Goal: Transaction & Acquisition: Purchase product/service

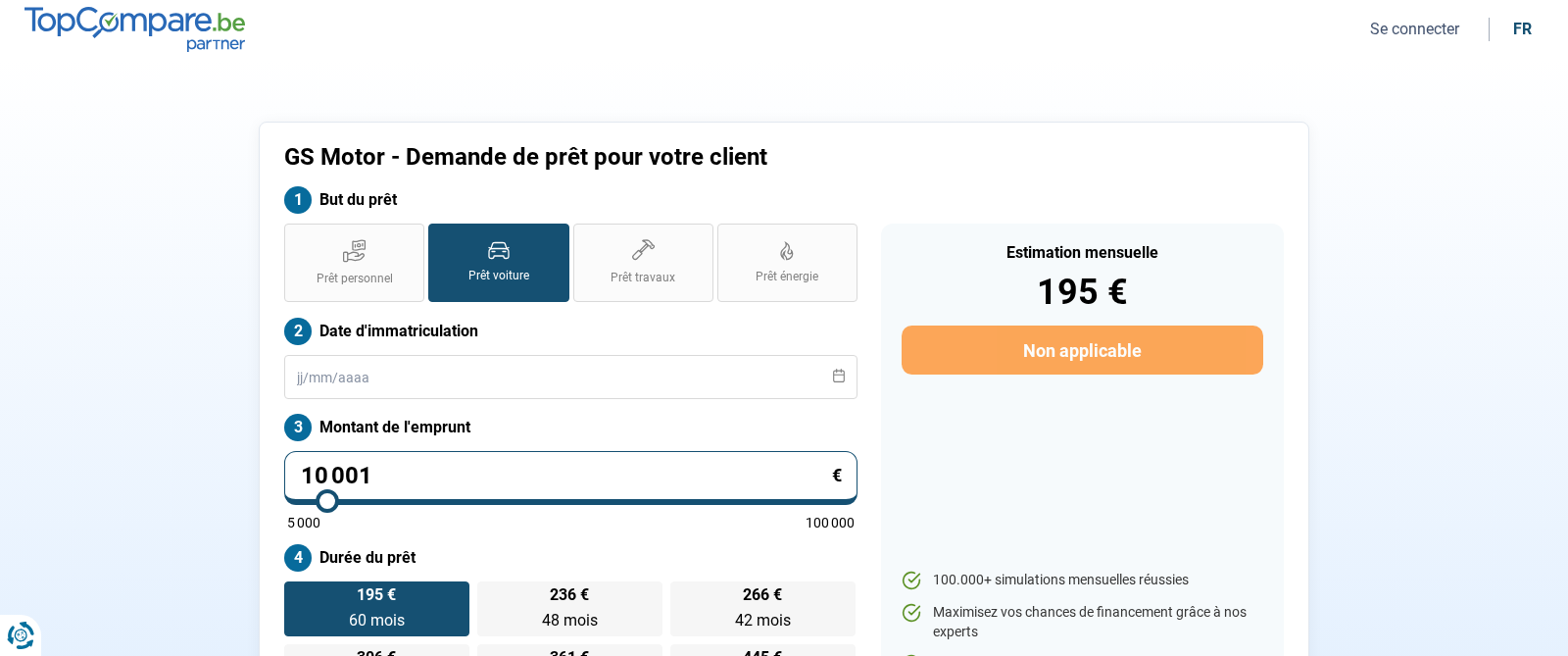
click at [1439, 26] on button "Se connecter" at bounding box center [1414, 28] width 101 height 21
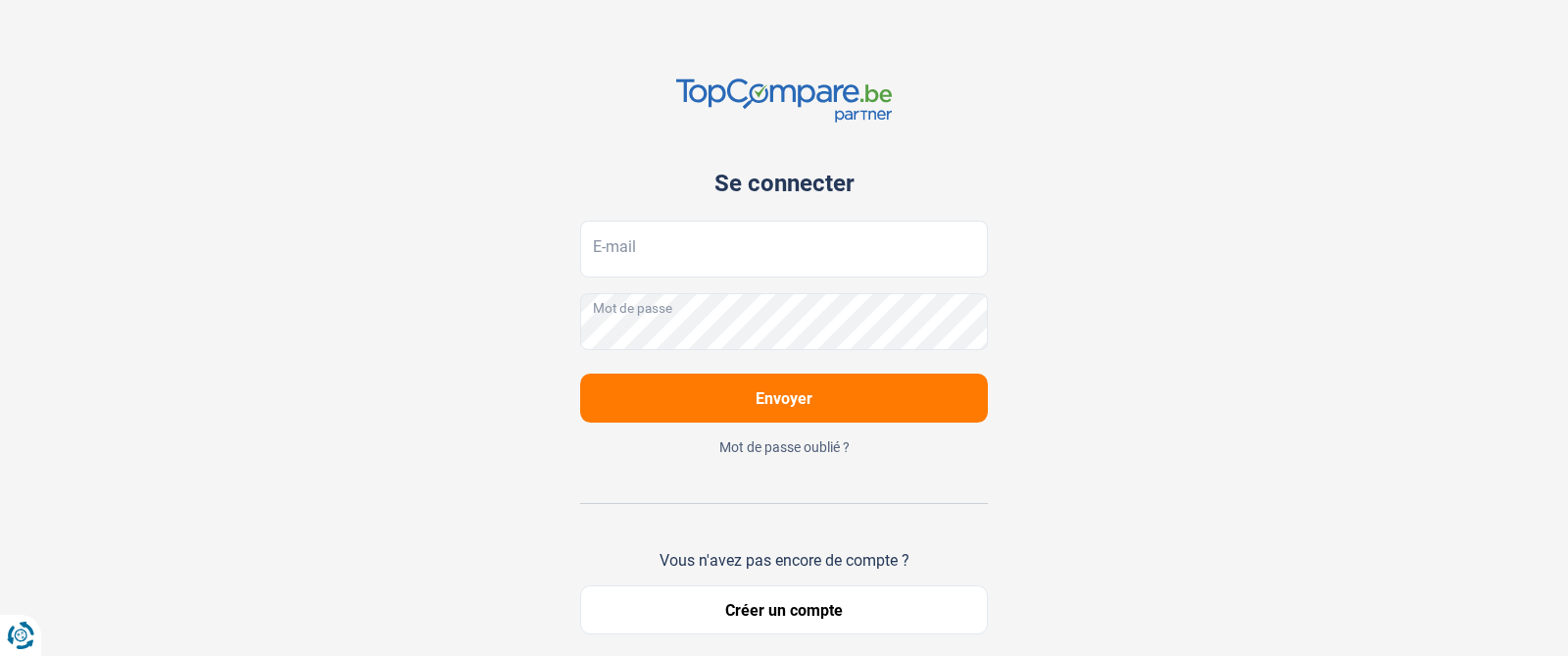
click at [905, 220] on div "Se connecter E-mail Mot de passe Envoyer Mot de passe oublié ? Vous n'avez pas …" at bounding box center [784, 356] width 407 height 713
click at [888, 251] on input "E-mail" at bounding box center [784, 249] width 407 height 57
click at [773, 261] on input "E-mail" at bounding box center [784, 249] width 407 height 57
click at [782, 247] on input "E-mail" at bounding box center [784, 249] width 407 height 57
click at [1138, 404] on div "Se connecter E-mail Mot de passe Envoyer Mot de passe oublié ? Vous n'avez pas …" at bounding box center [784, 356] width 1293 height 713
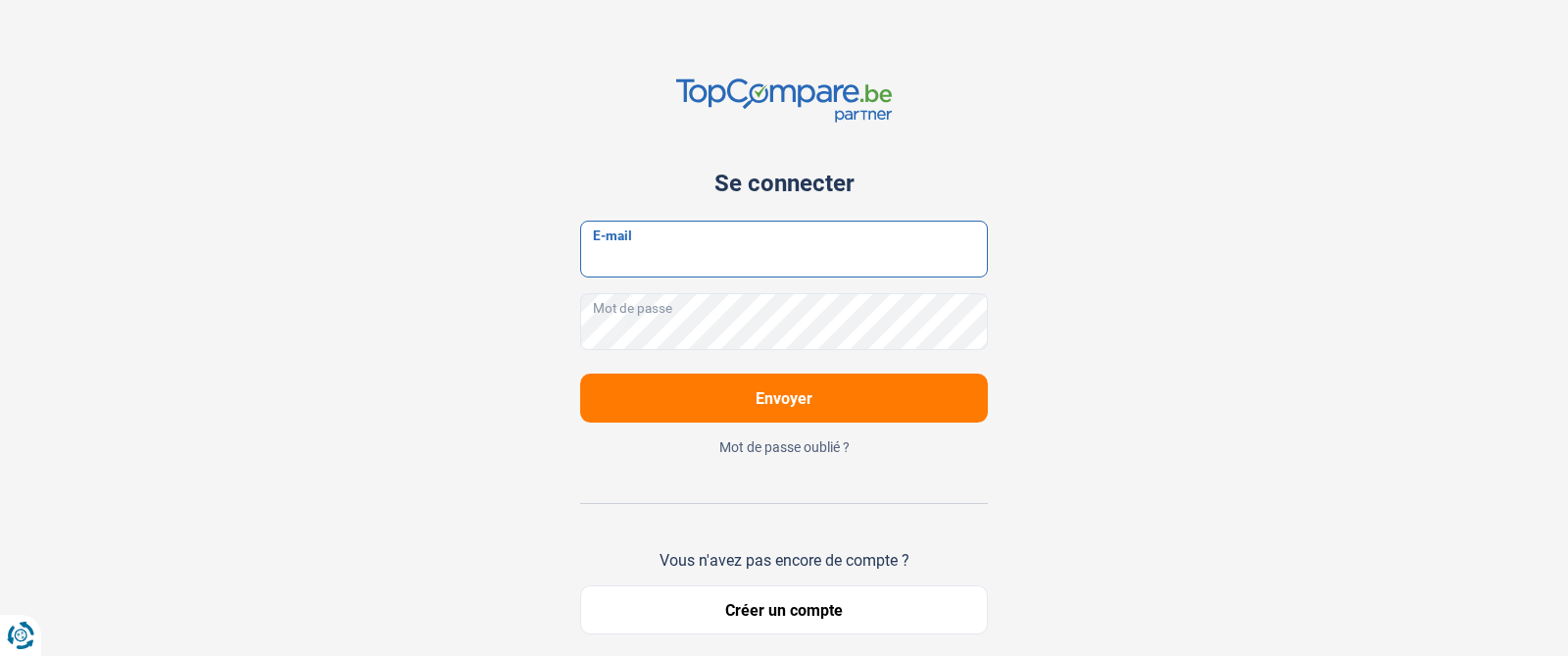
click at [886, 258] on input "E-mail" at bounding box center [784, 249] width 407 height 57
click at [627, 248] on input "E-mail" at bounding box center [784, 249] width 407 height 57
type input "[EMAIL_ADDRESS][DOMAIN_NAME]"
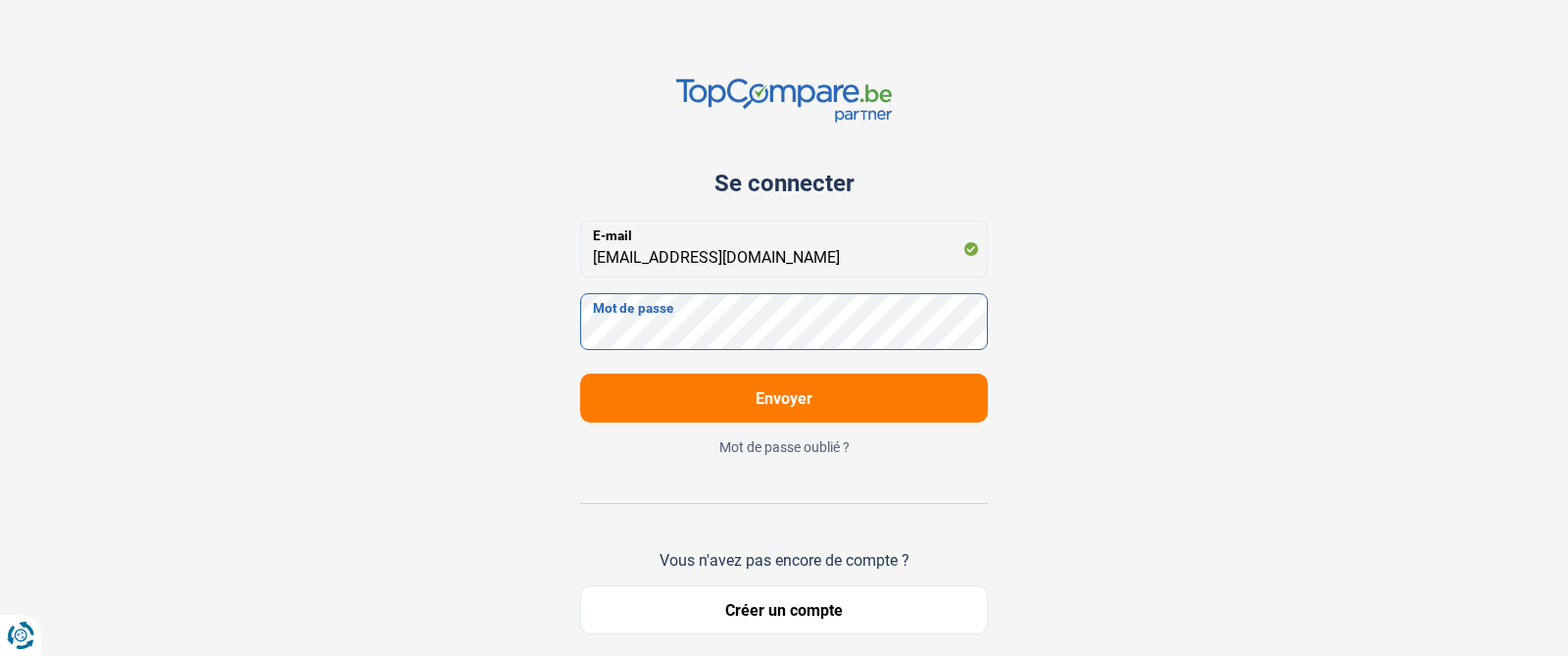
click at [580, 373] on button "Envoyer" at bounding box center [784, 398] width 407 height 49
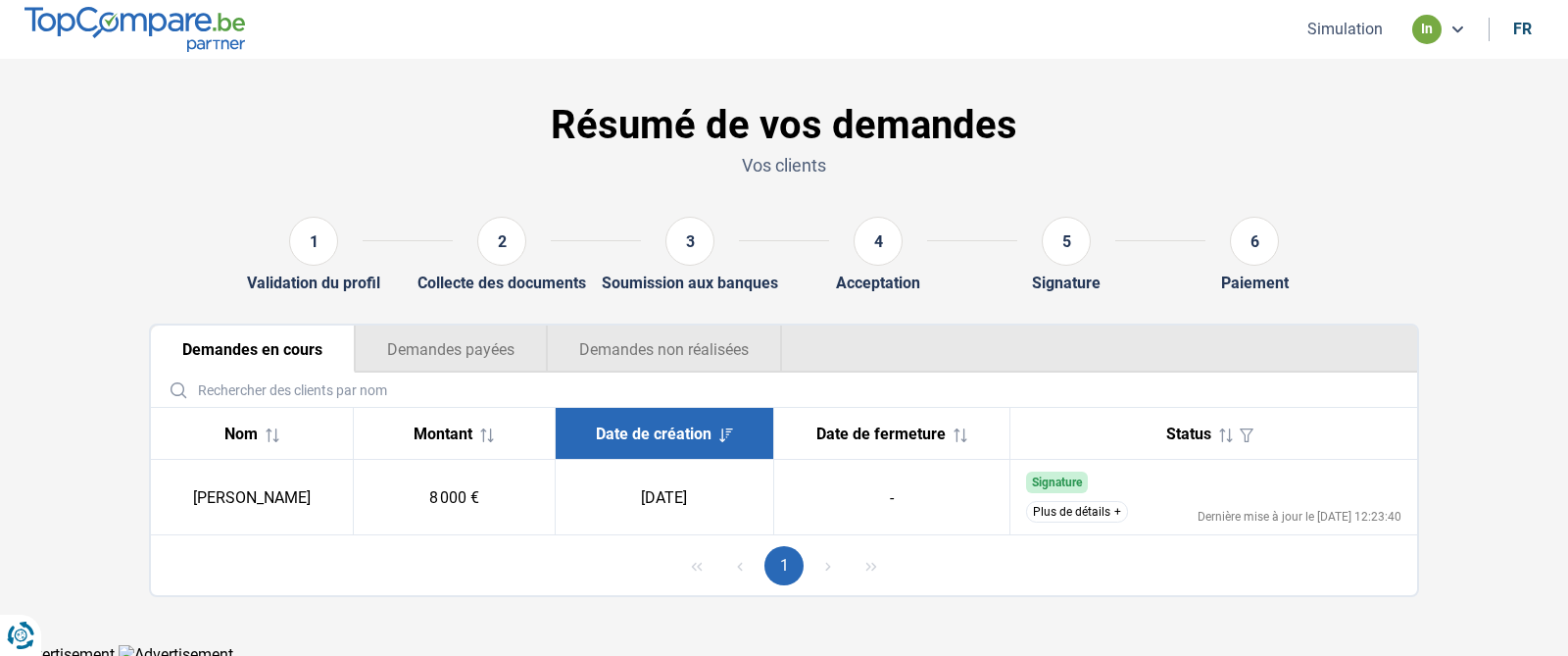
scroll to position [7, 0]
